Goal: Book appointment/travel/reservation

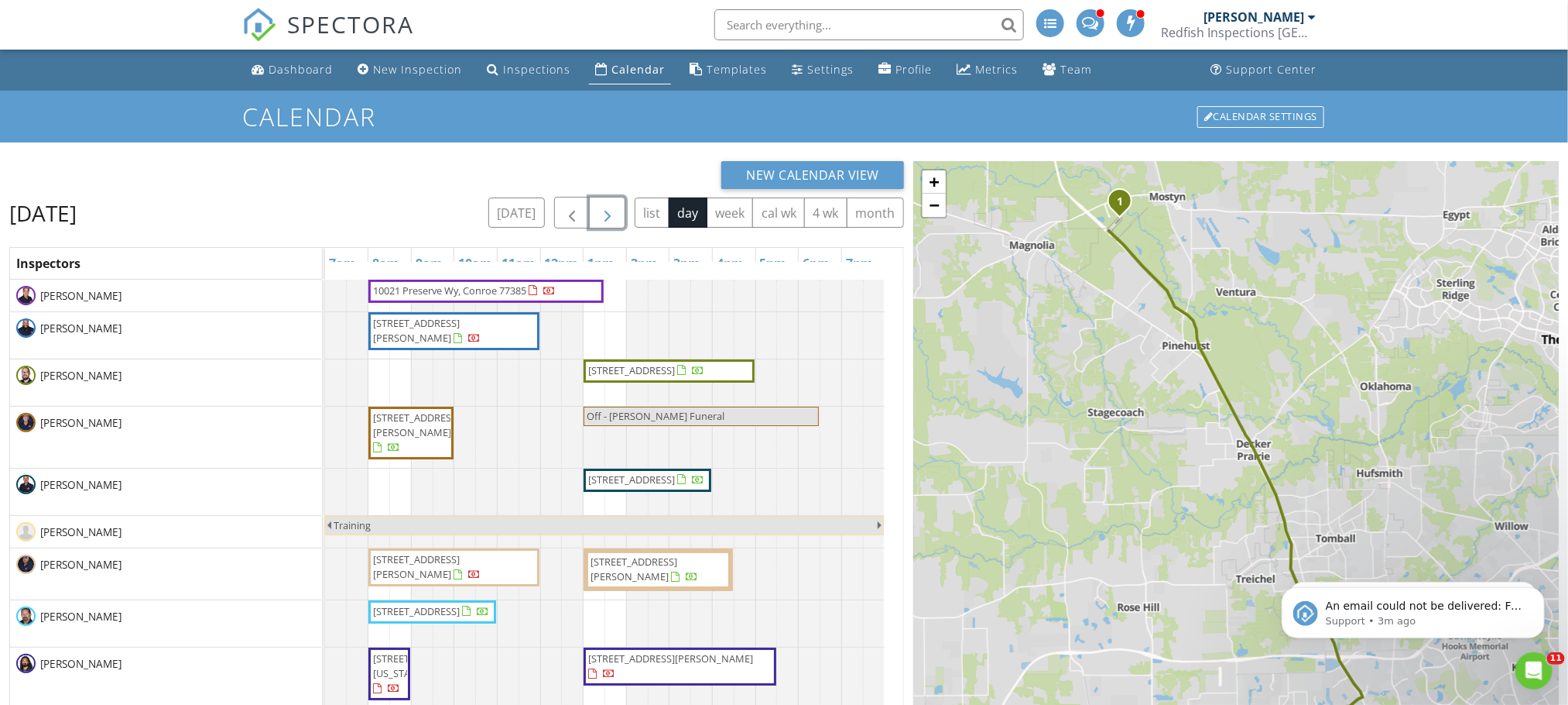
click at [604, 212] on span "button" at bounding box center [607, 212] width 19 height 19
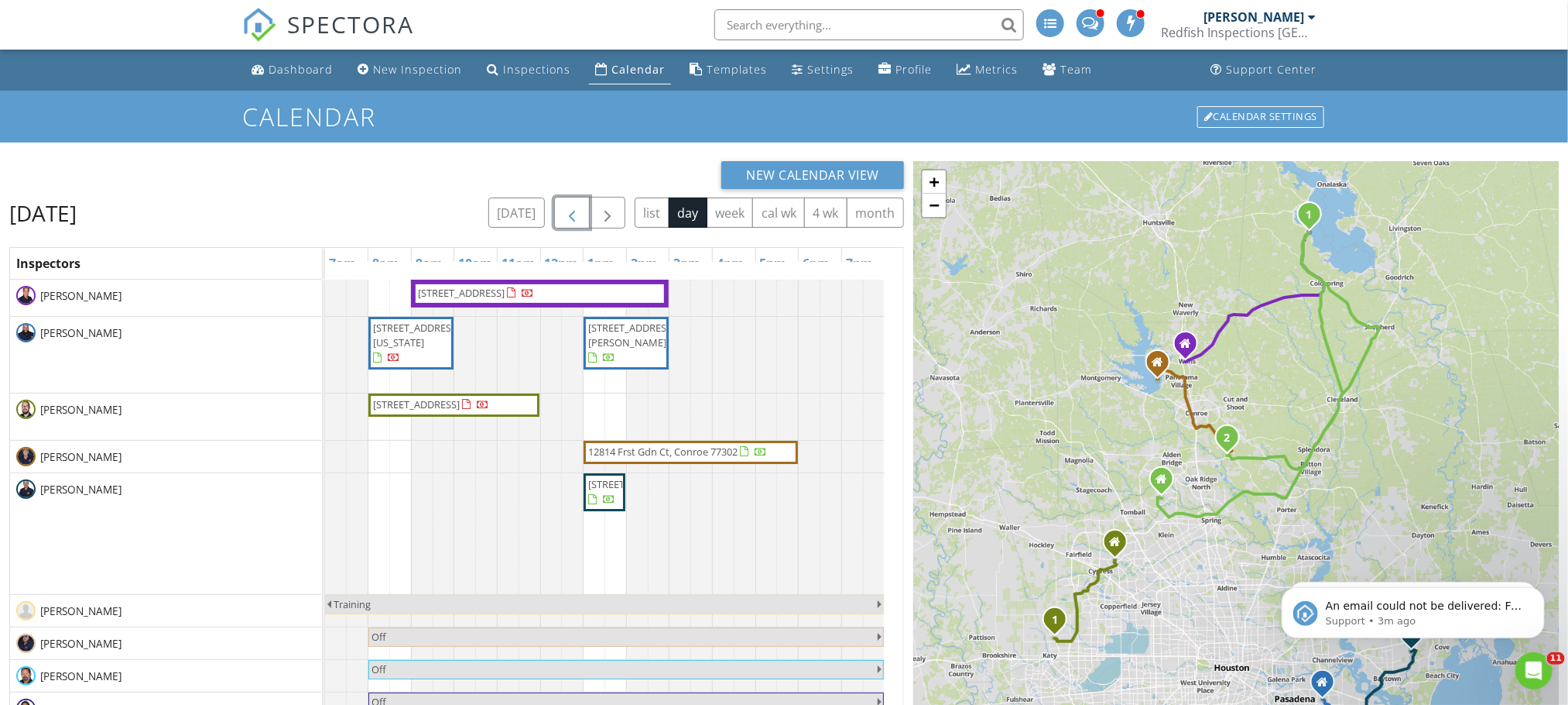
click at [572, 214] on span "button" at bounding box center [572, 212] width 19 height 19
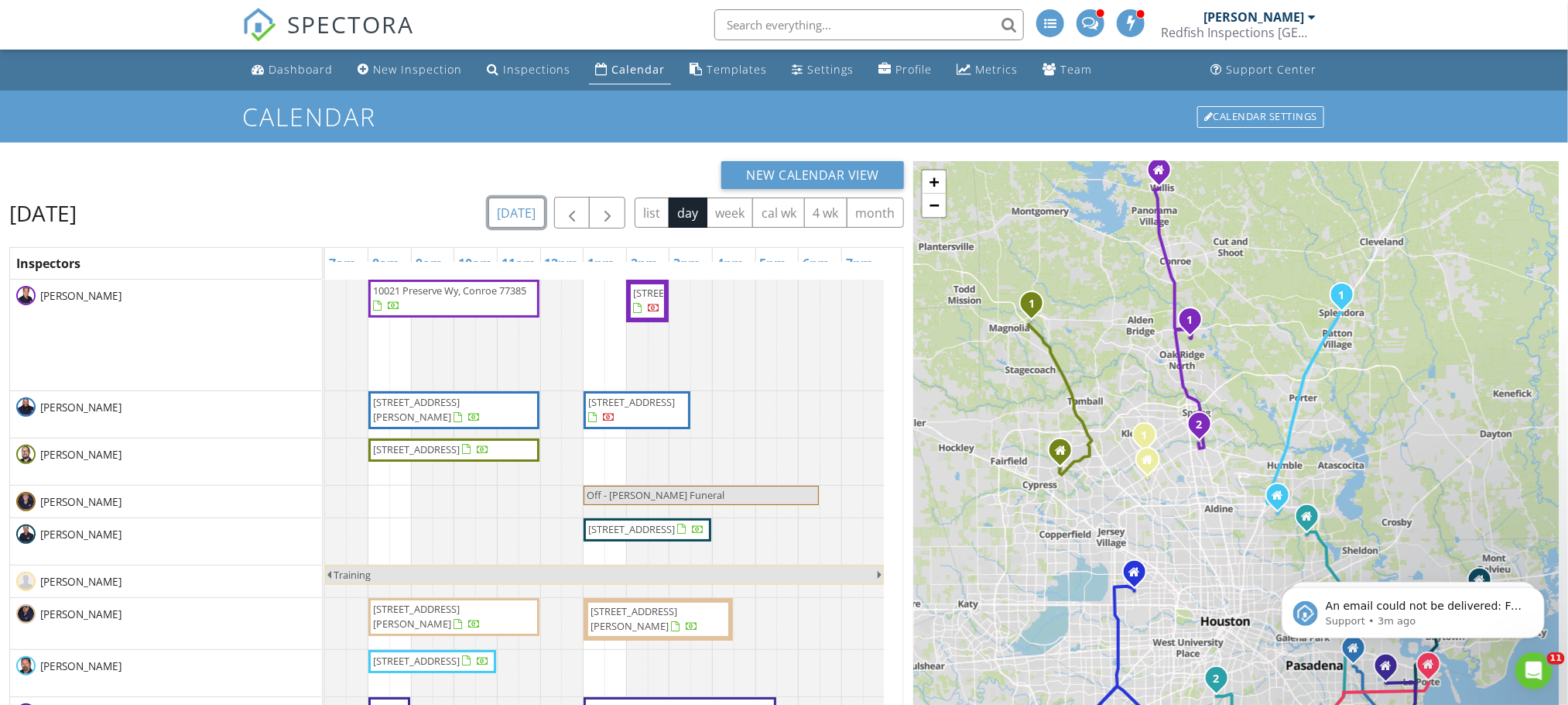
click at [518, 212] on button "[DATE]" at bounding box center [517, 212] width 57 height 30
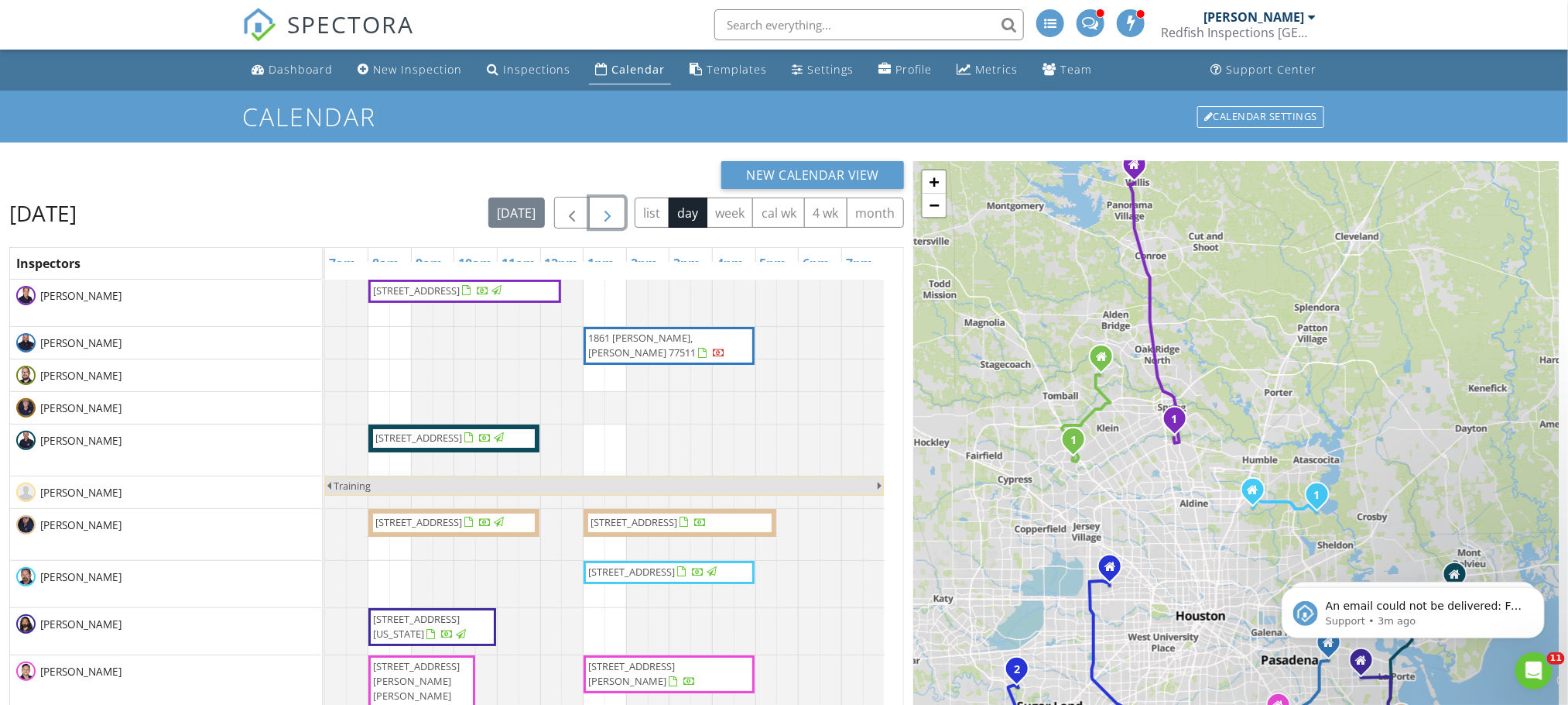
click at [598, 210] on span "button" at bounding box center [607, 212] width 19 height 19
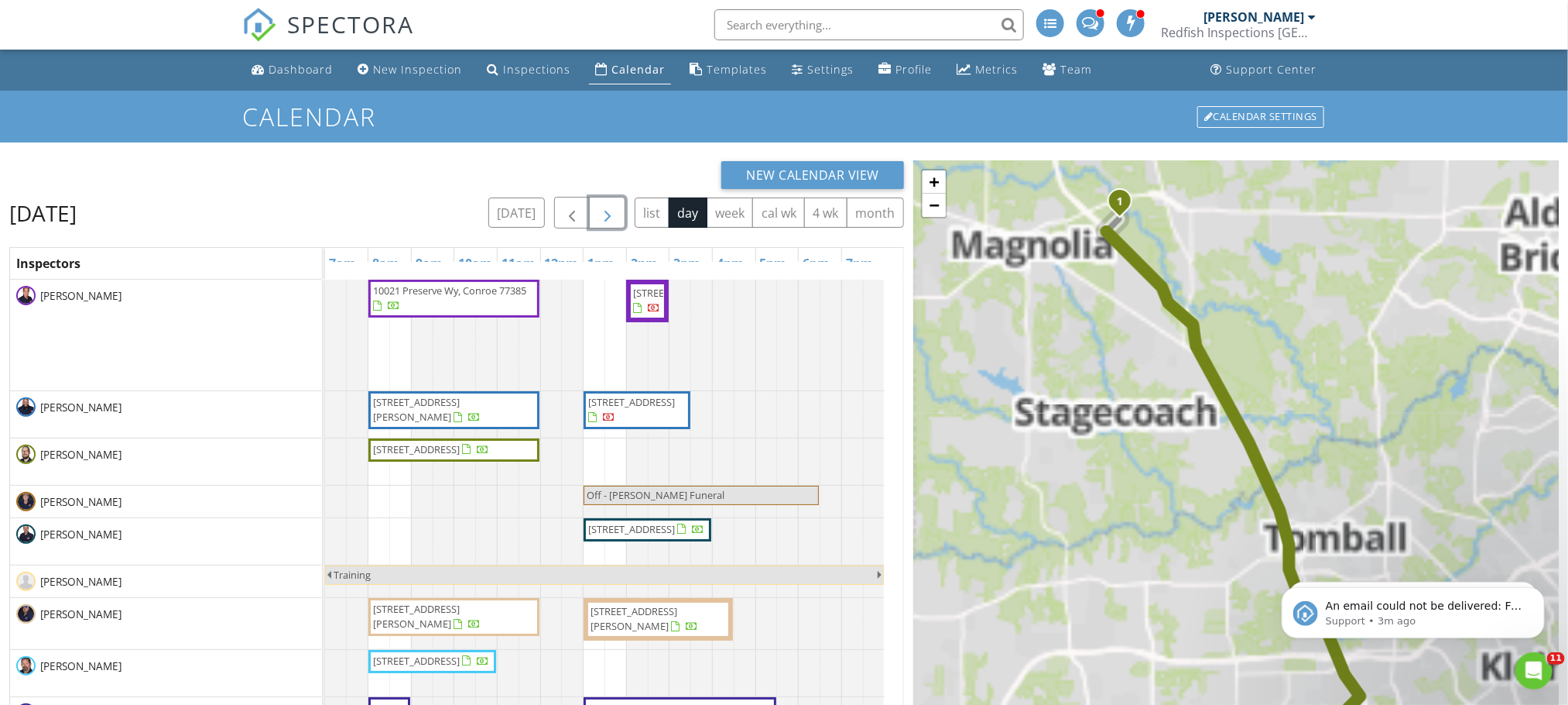
click at [598, 210] on span "button" at bounding box center [607, 212] width 19 height 19
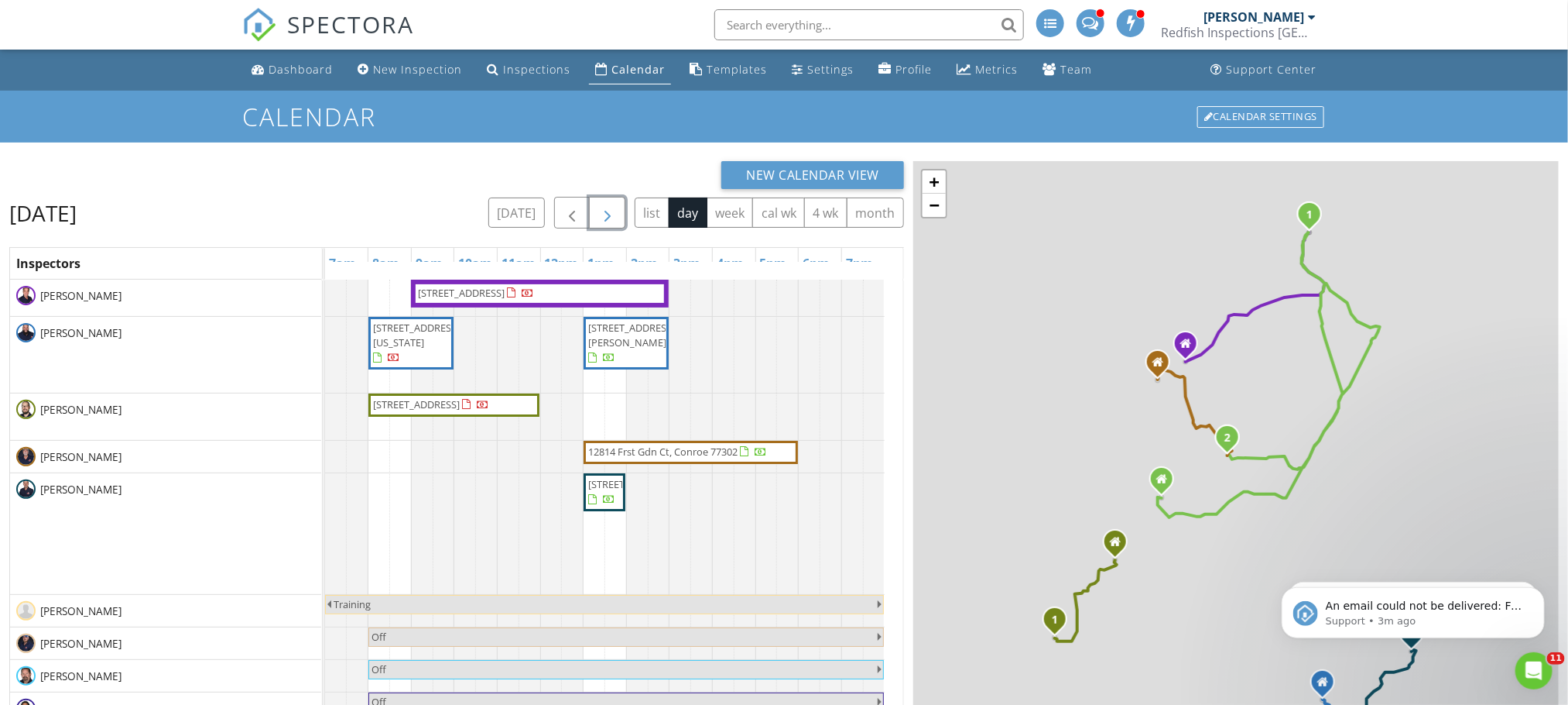
click at [598, 210] on span "button" at bounding box center [607, 212] width 19 height 19
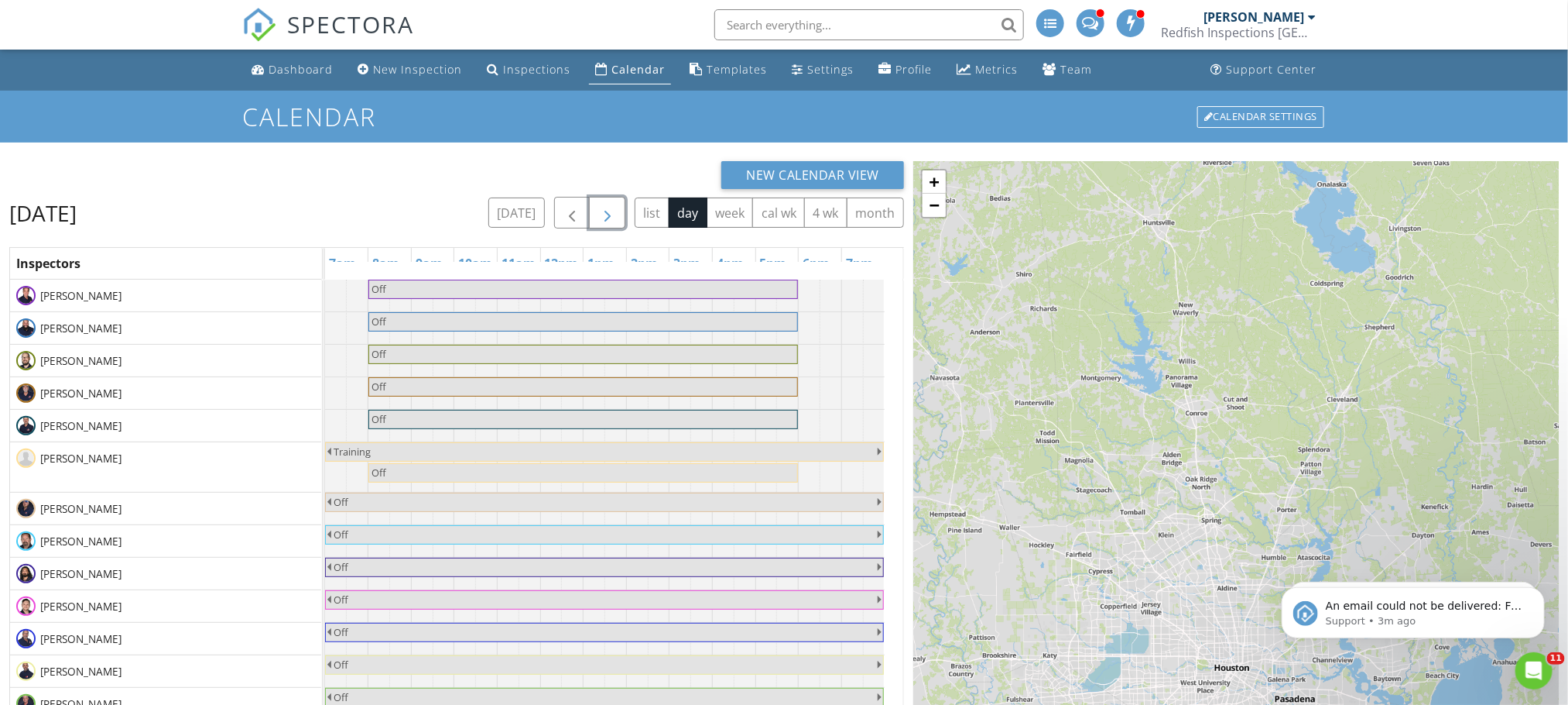
click at [598, 210] on span "button" at bounding box center [607, 212] width 19 height 19
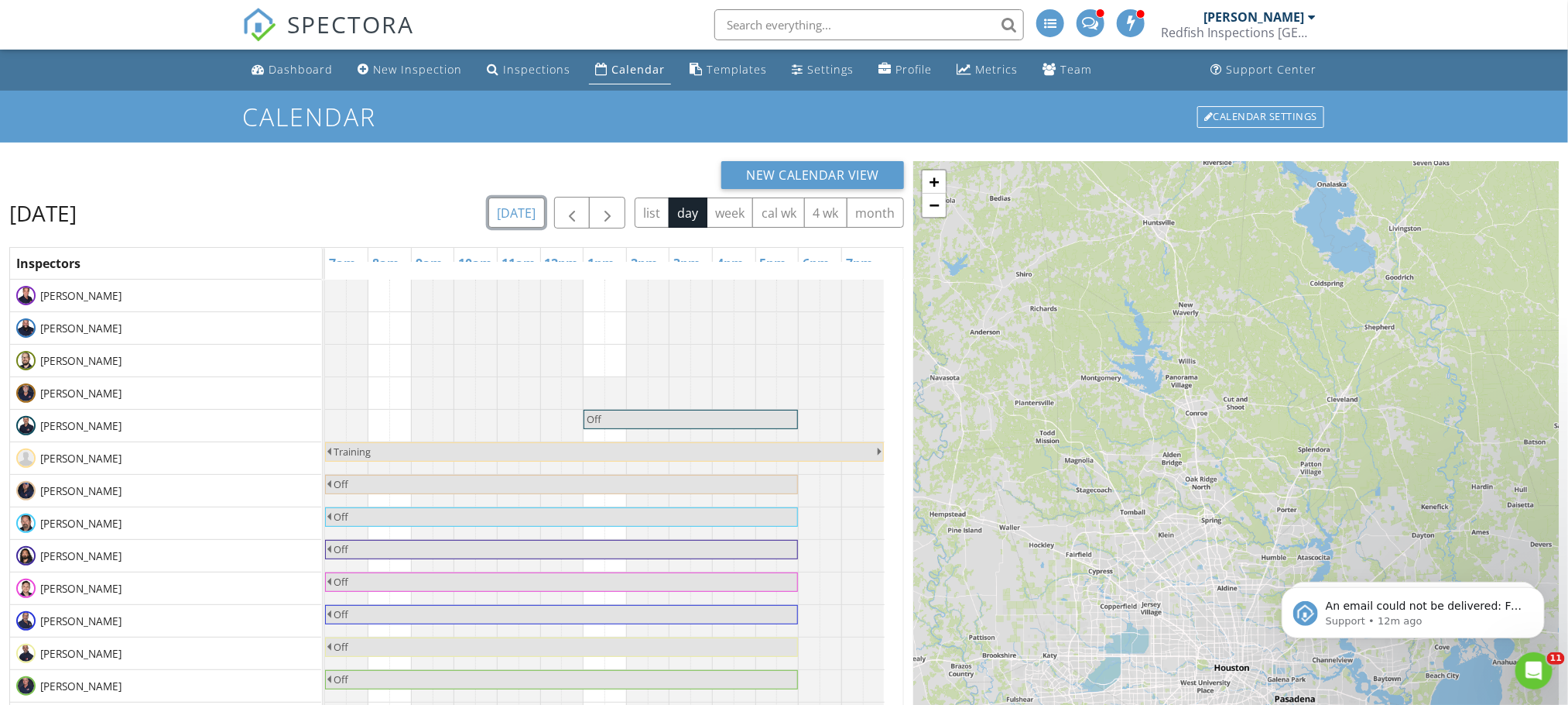
click at [528, 216] on button "[DATE]" at bounding box center [517, 212] width 57 height 30
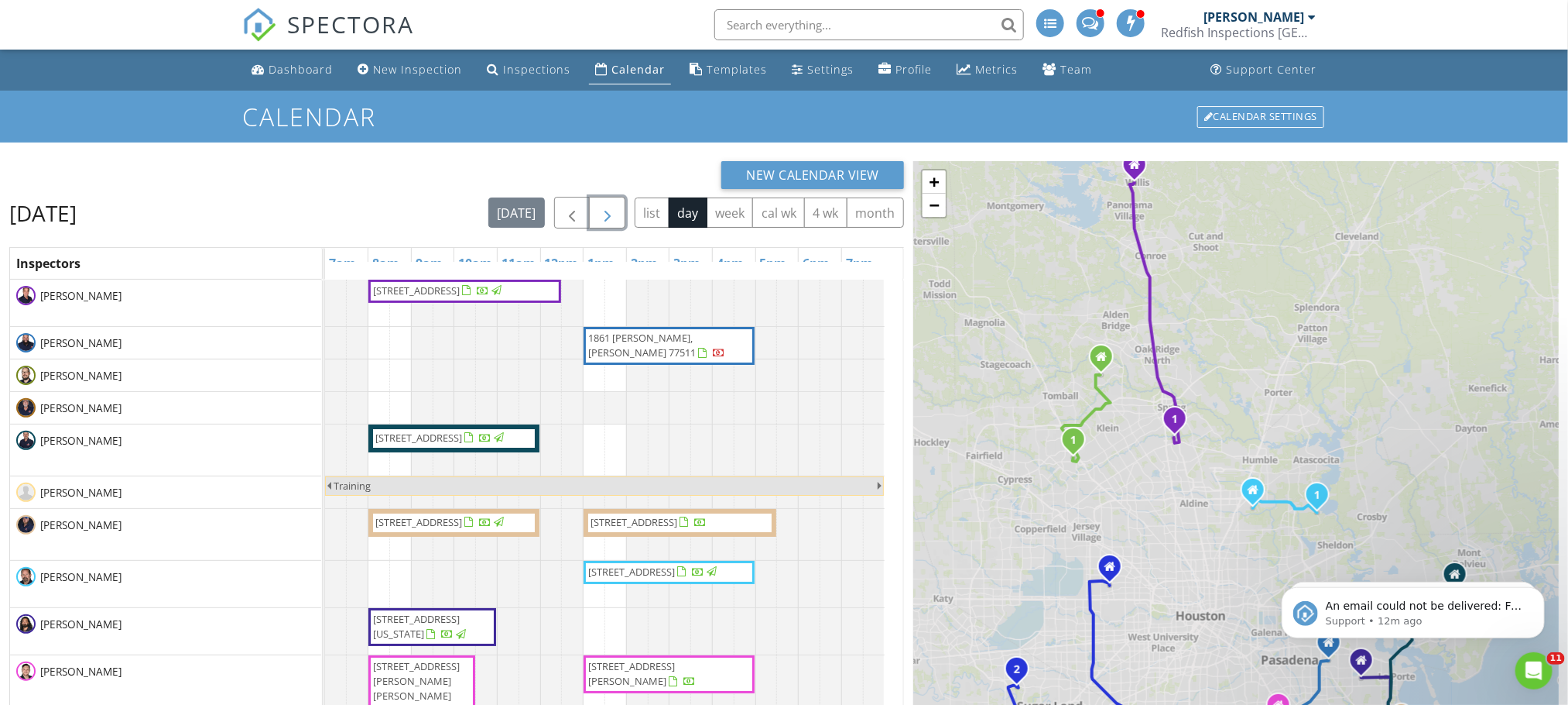
click at [598, 219] on span "button" at bounding box center [607, 212] width 19 height 19
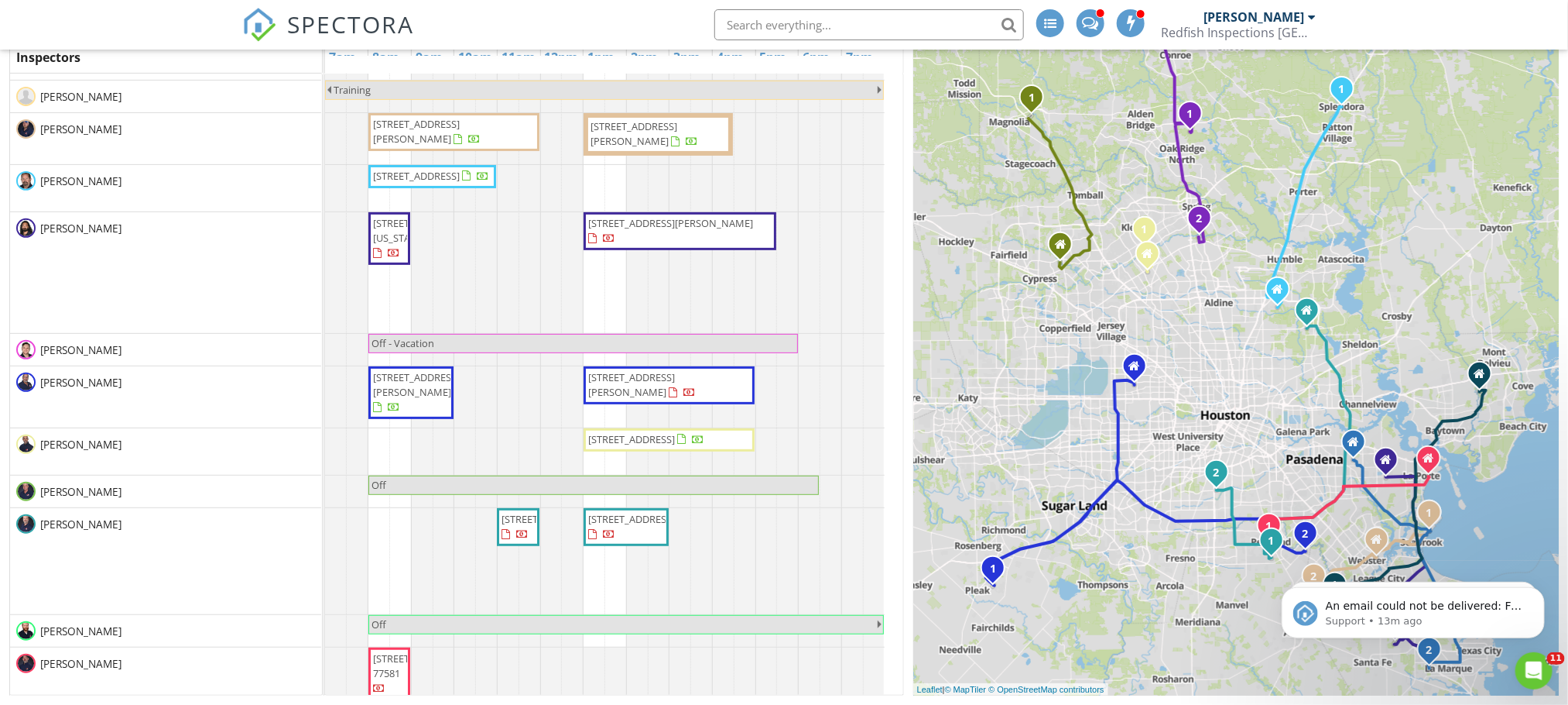
scroll to position [98, 0]
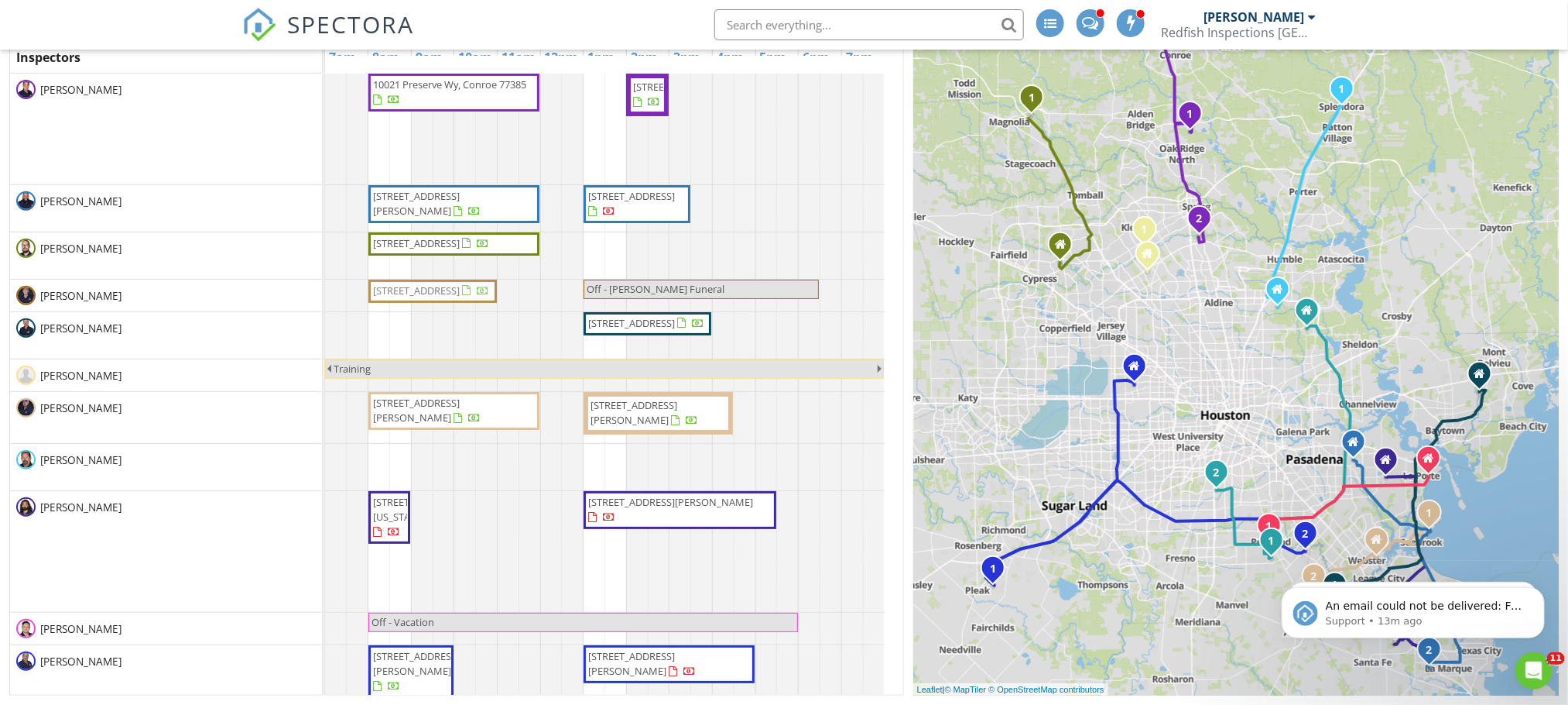
drag, startPoint x: 455, startPoint y: 467, endPoint x: 448, endPoint y: 314, distance: 153.2
click at [448, 312] on tbody "10021 Preserve Wy, Conroe 77385 22222 Greenbrook Dr, Houston 77073 806 Quintana…" at bounding box center [605, 560] width 560 height 973
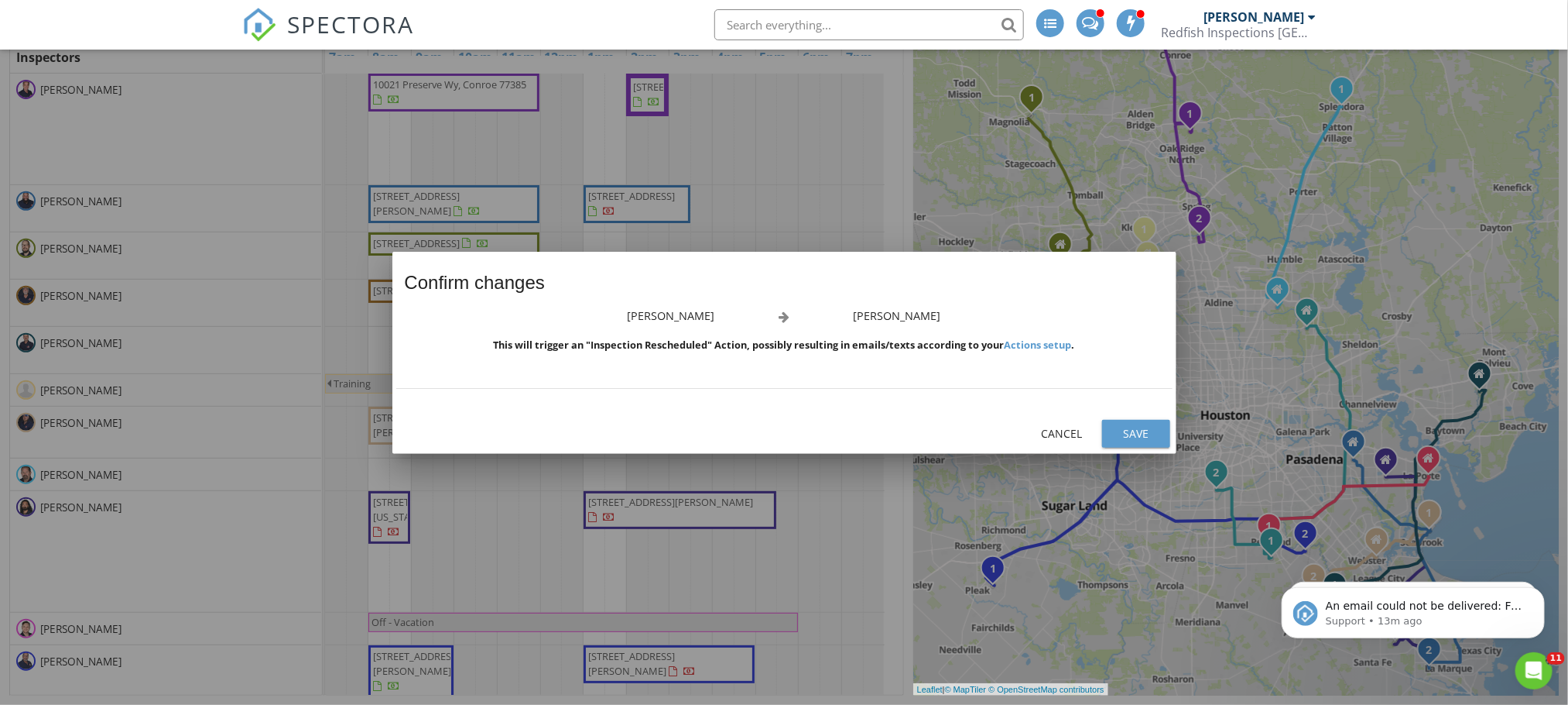
click at [1124, 432] on div "Save" at bounding box center [1136, 433] width 43 height 17
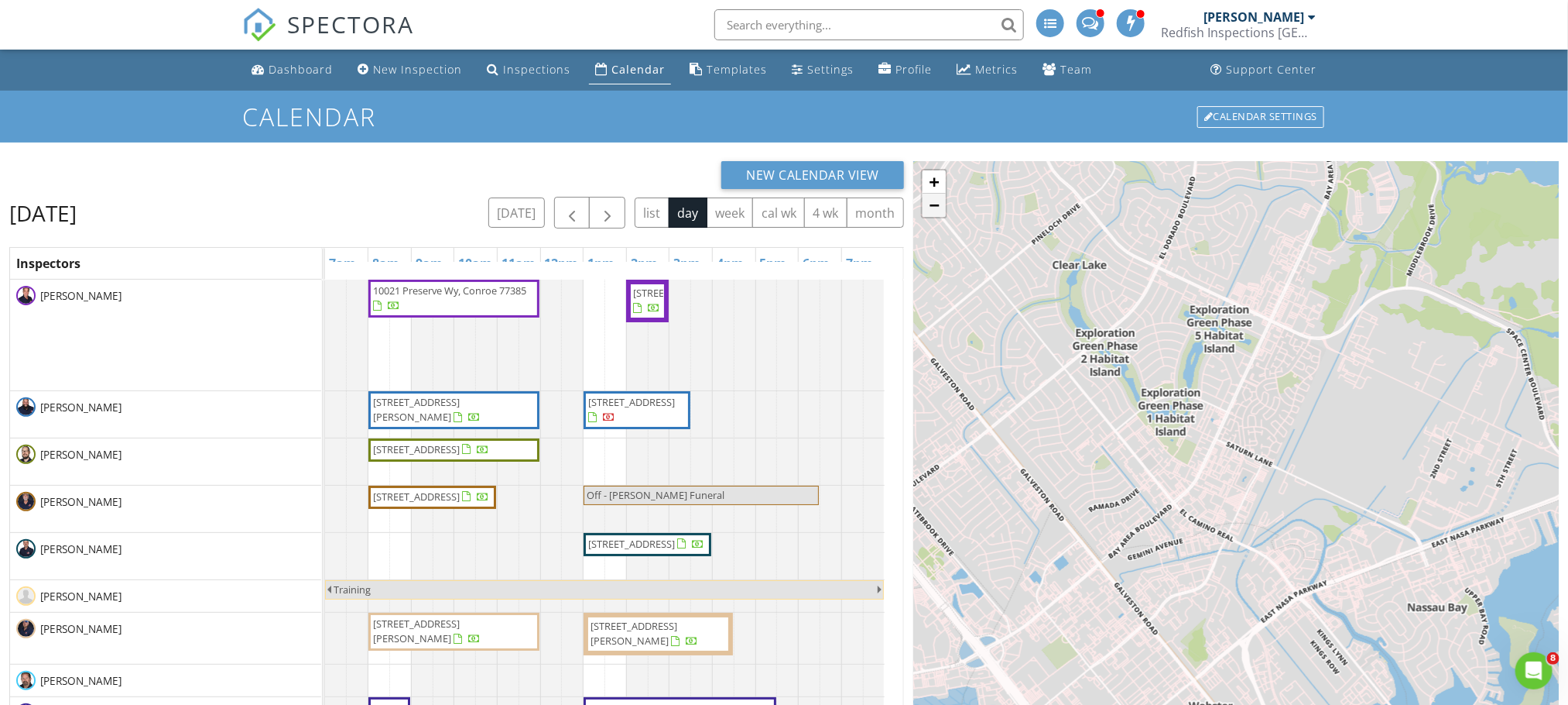
click at [936, 216] on link "−" at bounding box center [935, 206] width 23 height 24
